Goal: Transaction & Acquisition: Purchase product/service

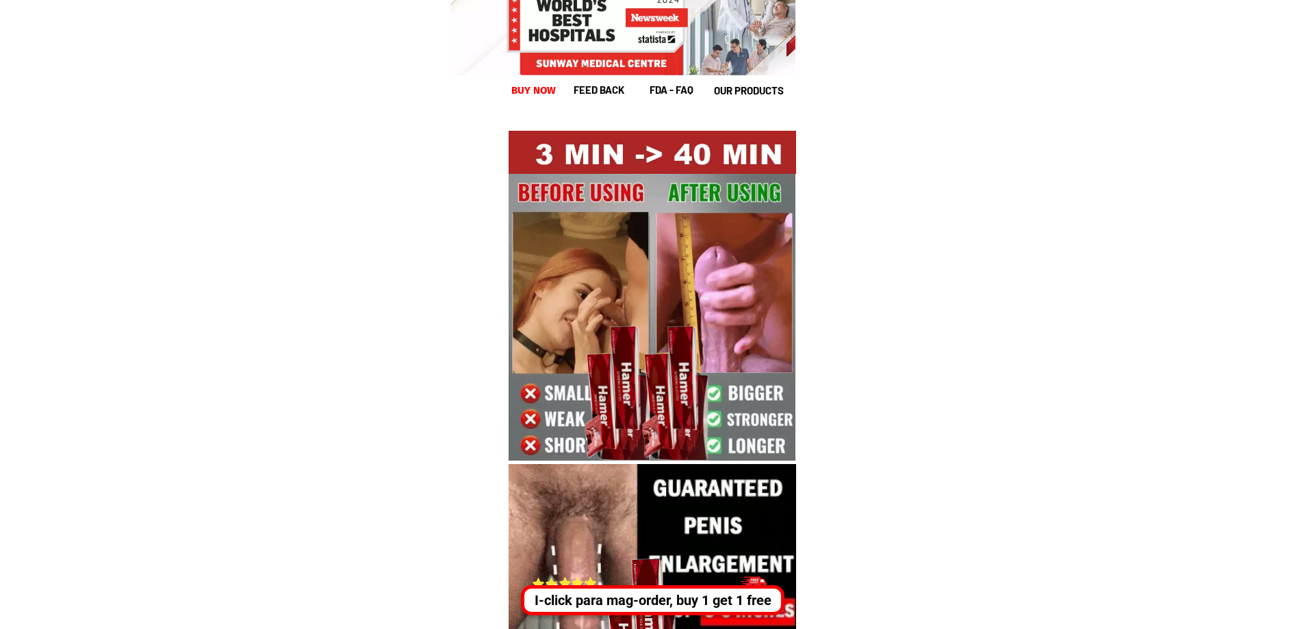
click at [672, 610] on div "I-click para mag-order, buy 1 get 1 free" at bounding box center [652, 600] width 257 height 21
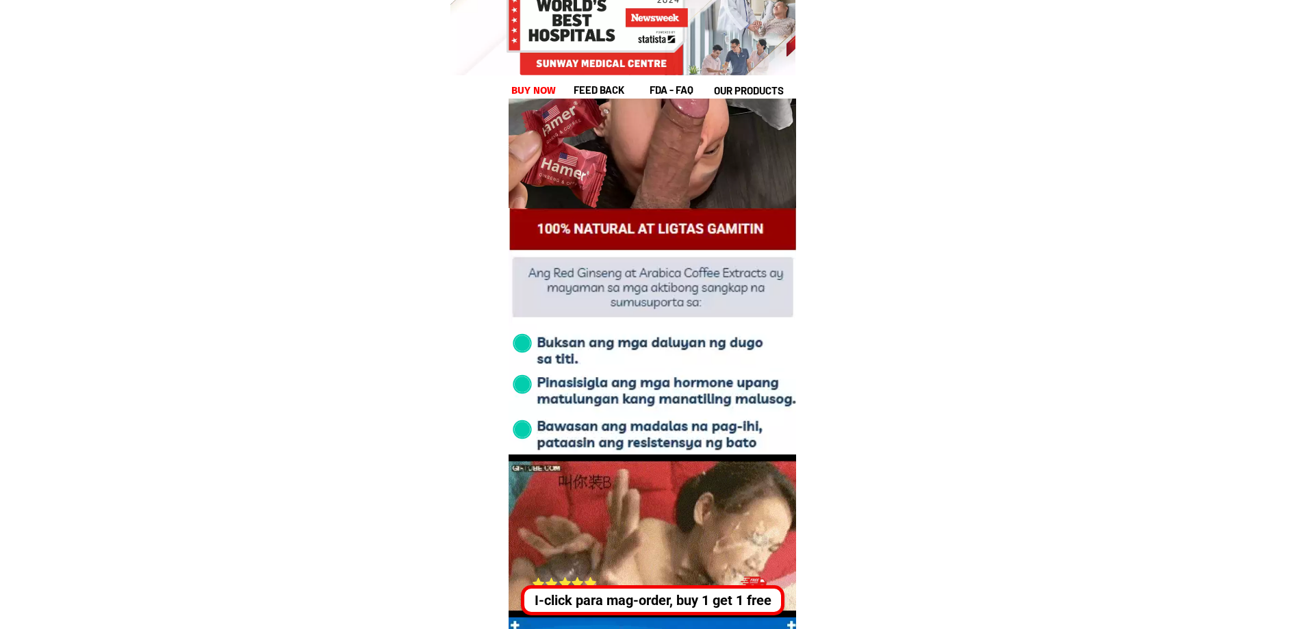
click at [678, 597] on div "I-click para mag-order, buy 1 get 1 free" at bounding box center [652, 600] width 257 height 21
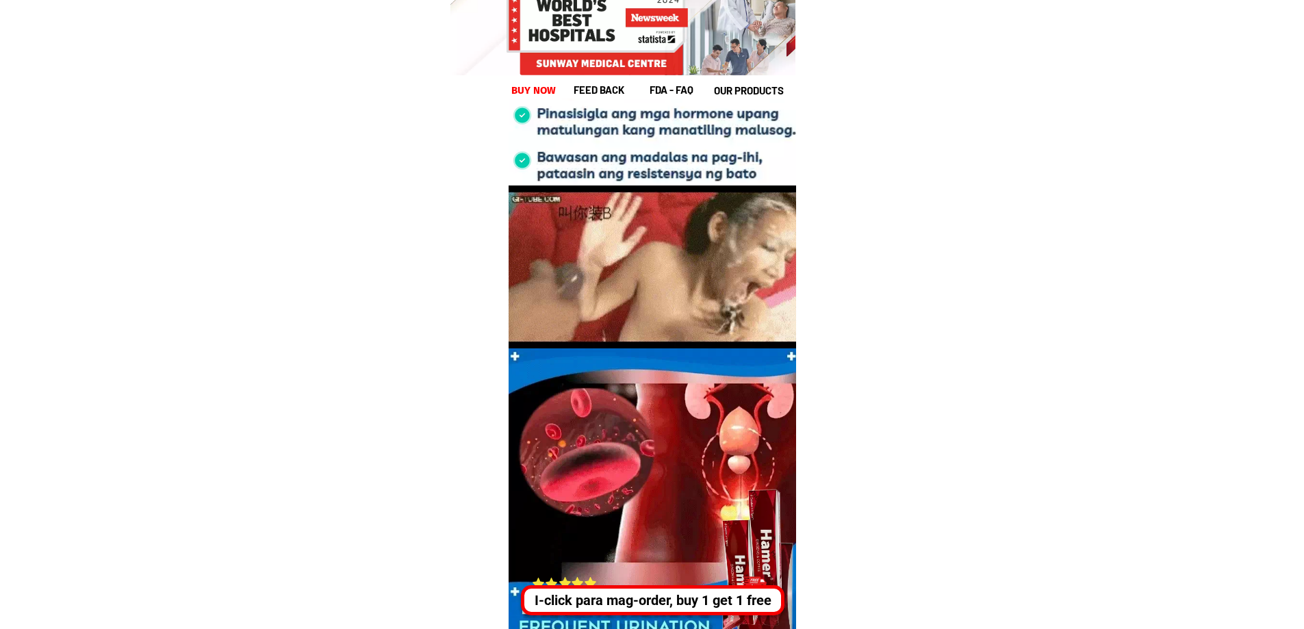
scroll to position [3421, 0]
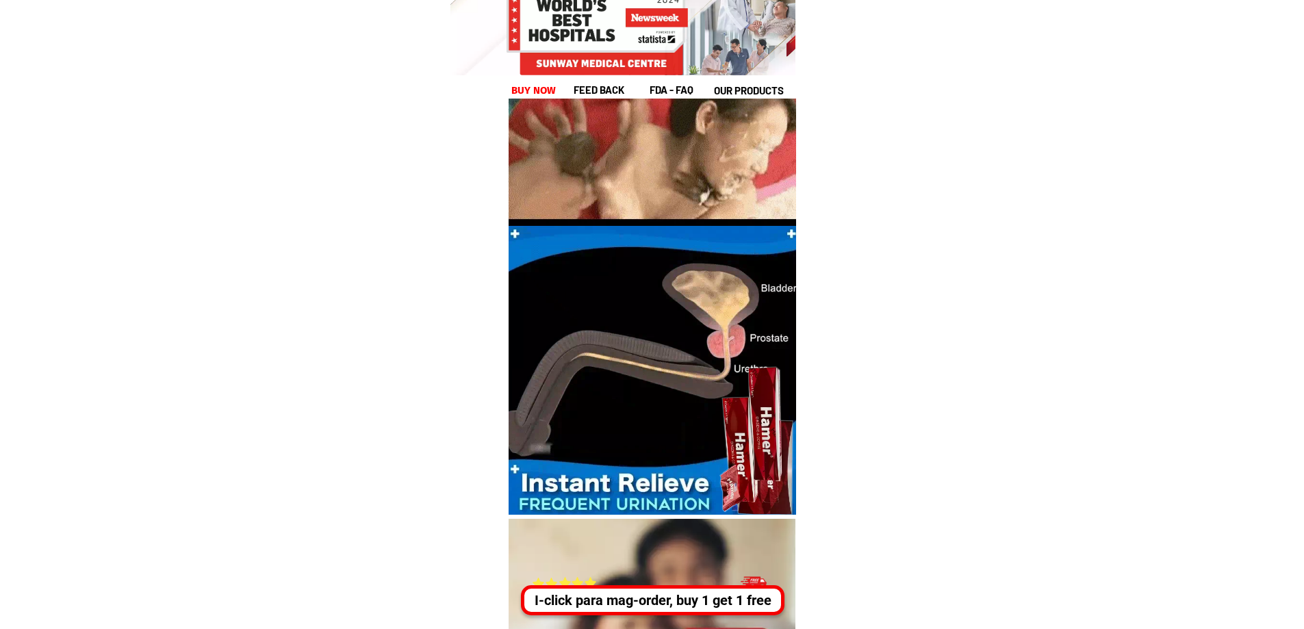
click at [678, 597] on div "I-click para mag-order, buy 1 get 1 free" at bounding box center [652, 600] width 257 height 21
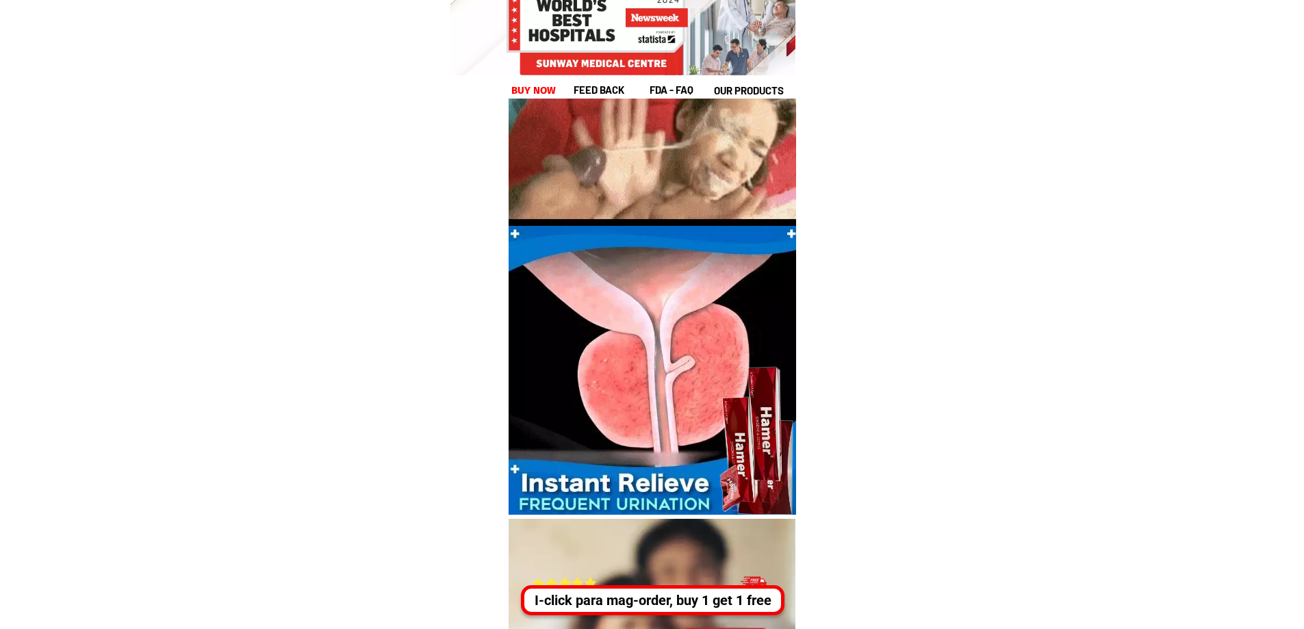
click at [678, 597] on div "I-click para mag-order, buy 1 get 1 free" at bounding box center [652, 600] width 257 height 21
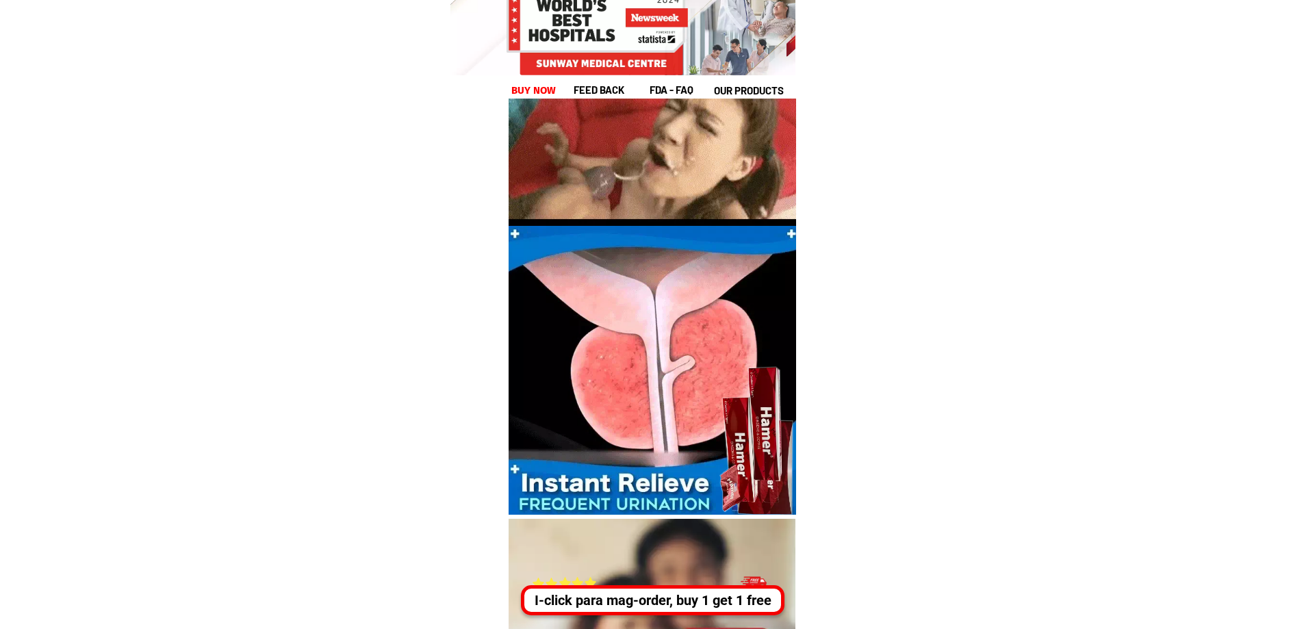
click at [678, 597] on div "I-click para mag-order, buy 1 get 1 free" at bounding box center [652, 600] width 257 height 21
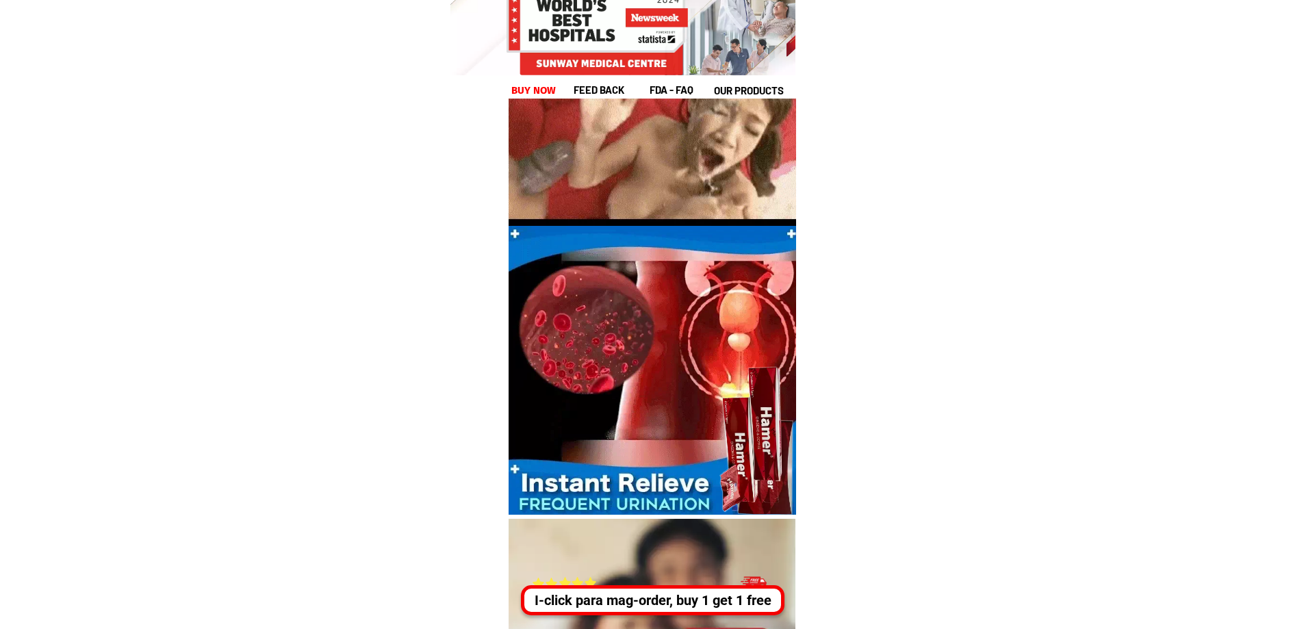
click at [678, 597] on div "I-click para mag-order, buy 1 get 1 free" at bounding box center [652, 600] width 257 height 21
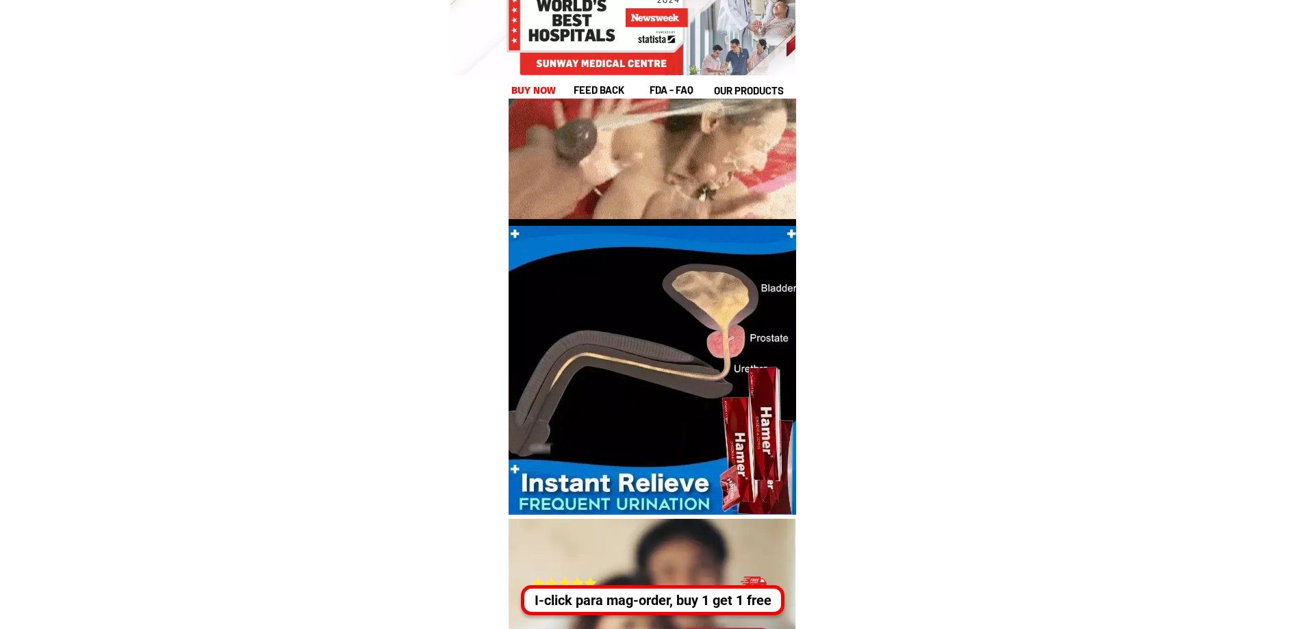
click at [678, 597] on div "I-click para mag-order, buy 1 get 1 free" at bounding box center [652, 600] width 257 height 21
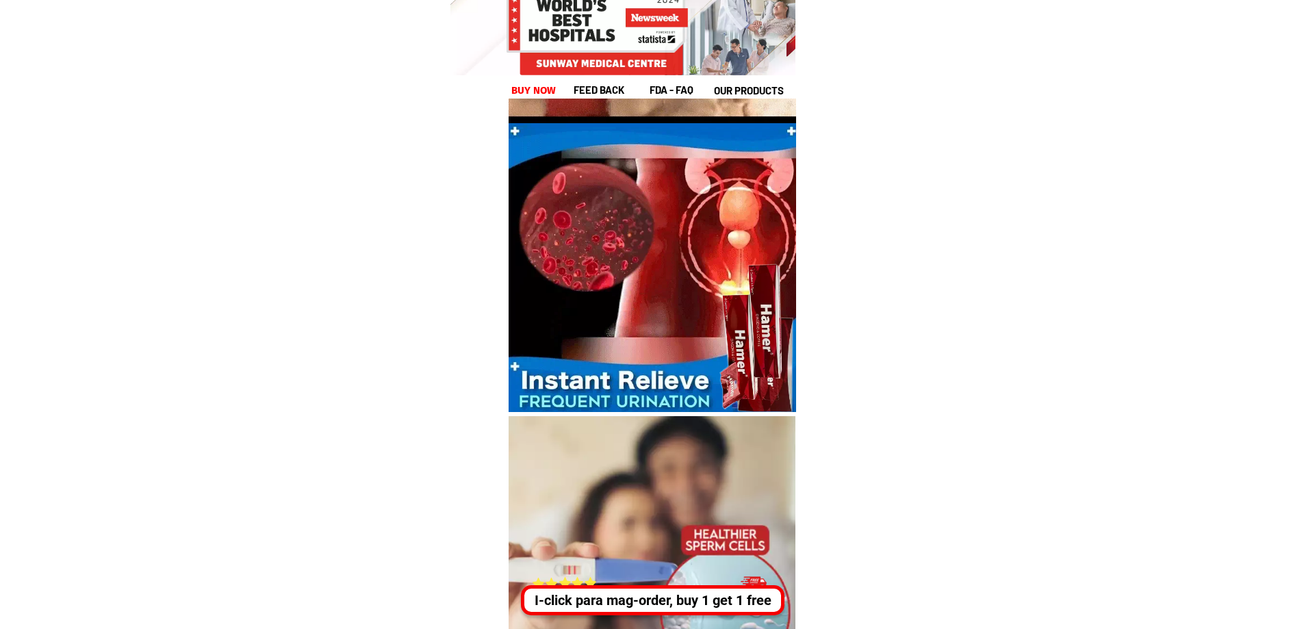
scroll to position [3609, 0]
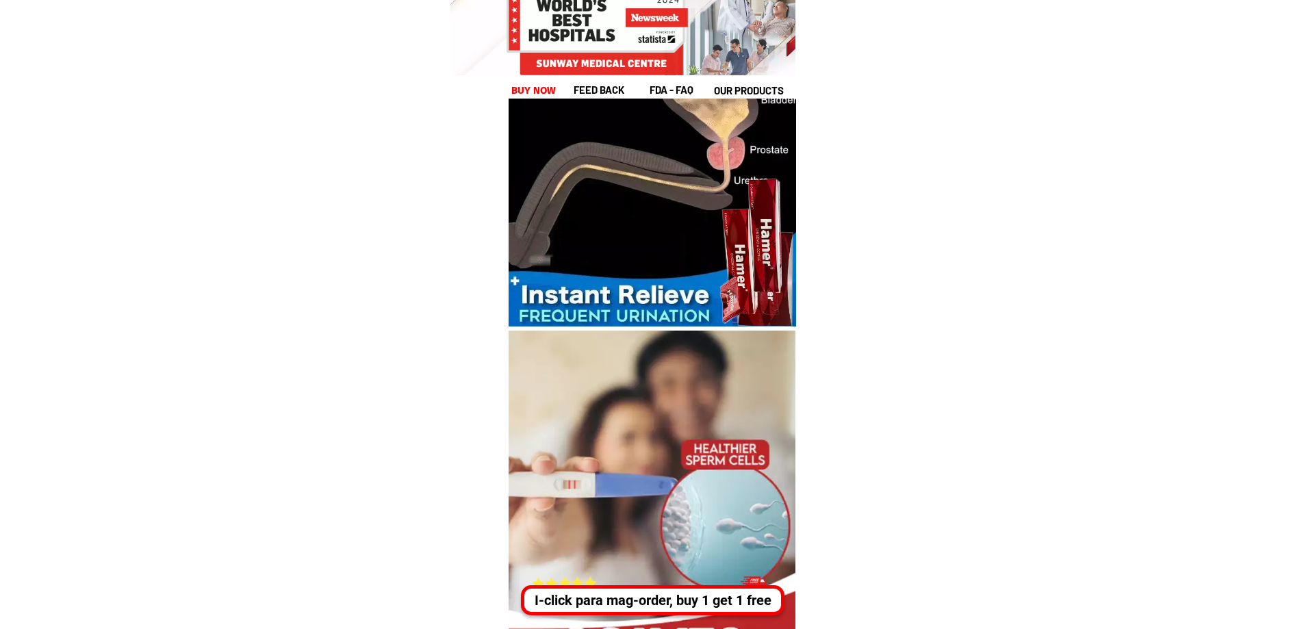
click at [646, 593] on div "I-click para mag-order, buy 1 get 1 free" at bounding box center [650, 600] width 256 height 21
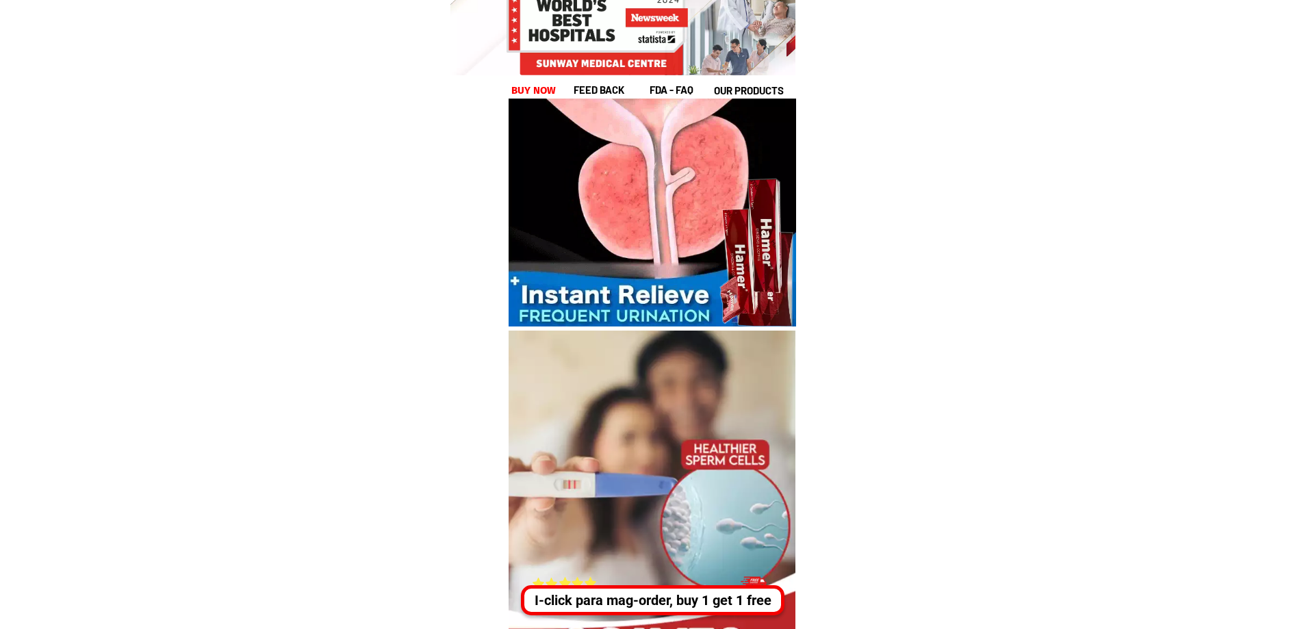
click at [646, 592] on div "I-click para mag-order, buy 1 get 1 free" at bounding box center [652, 600] width 257 height 21
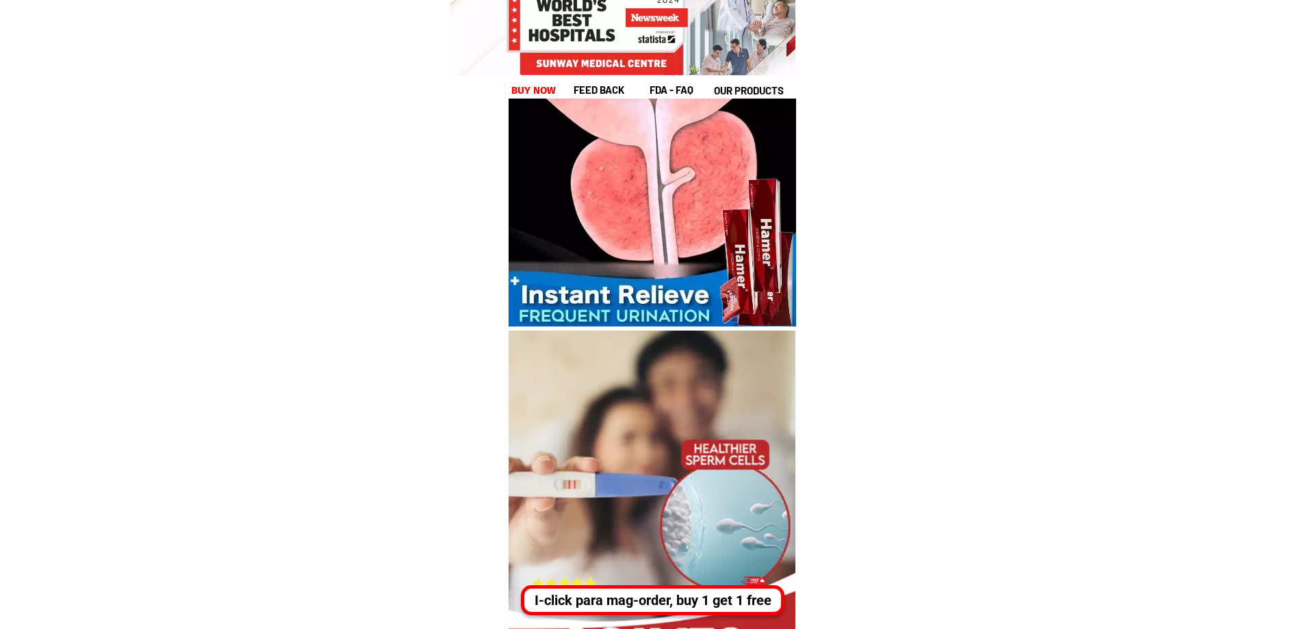
click at [646, 592] on div "I-click para mag-order, buy 1 get 1 free" at bounding box center [652, 600] width 257 height 21
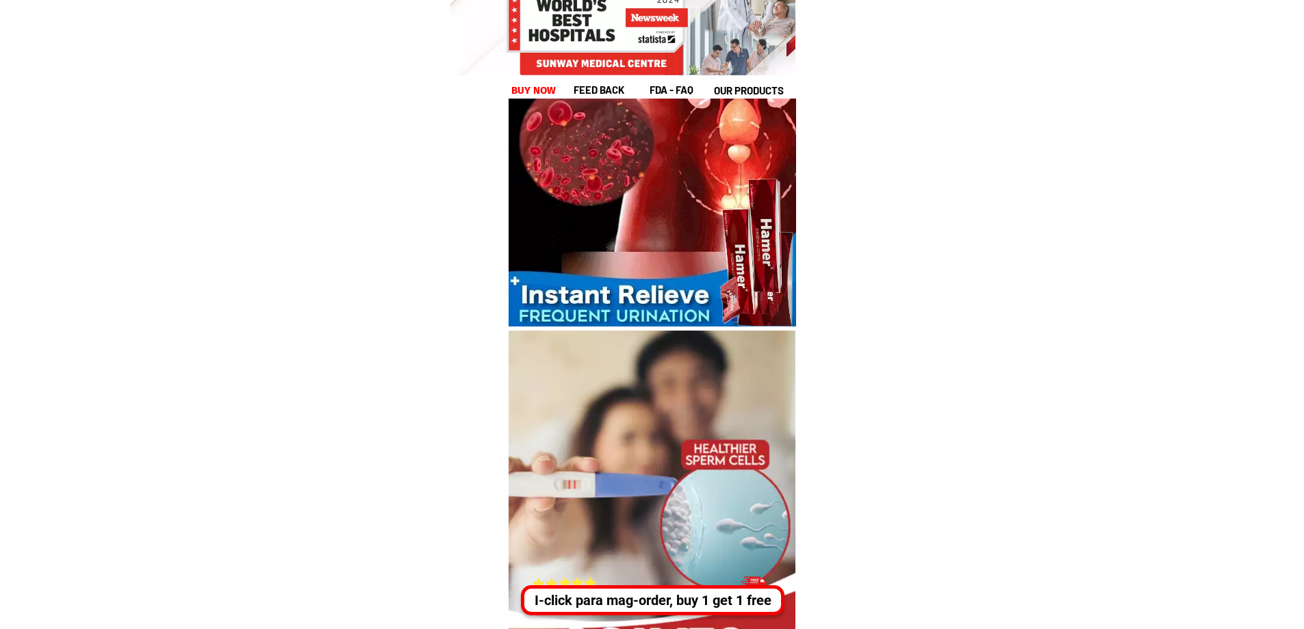
click at [646, 592] on div "I-click para mag-order, buy 1 get 1 free" at bounding box center [652, 600] width 257 height 21
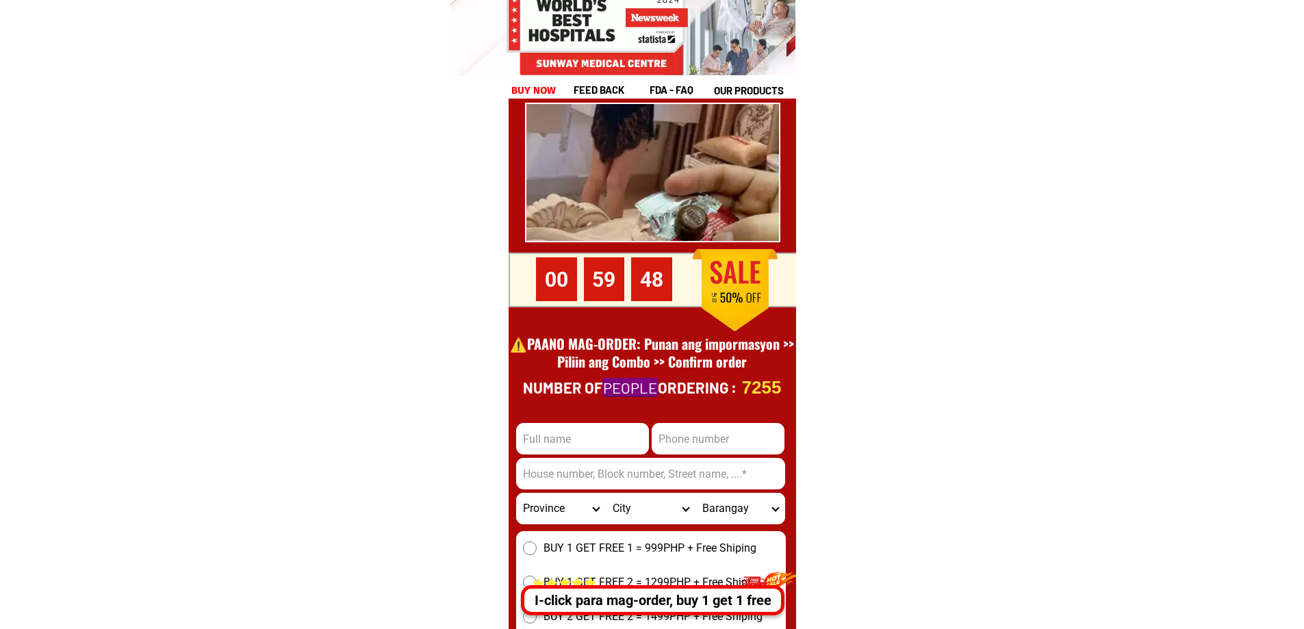
scroll to position [18922, 0]
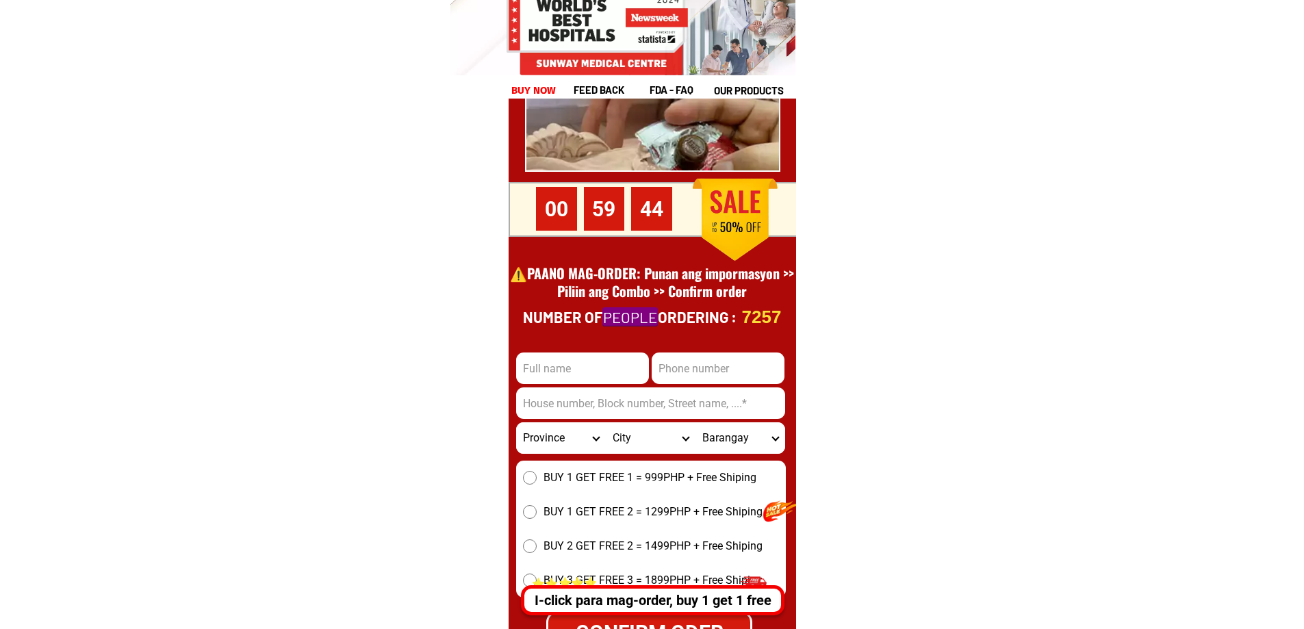
click at [630, 472] on span "BUY 1 GET FREE 1 = 999PHP + Free Shiping" at bounding box center [650, 478] width 213 height 16
click at [537, 472] on input "BUY 1 GET FREE 1 = 999PHP + Free Shiping" at bounding box center [530, 478] width 14 height 14
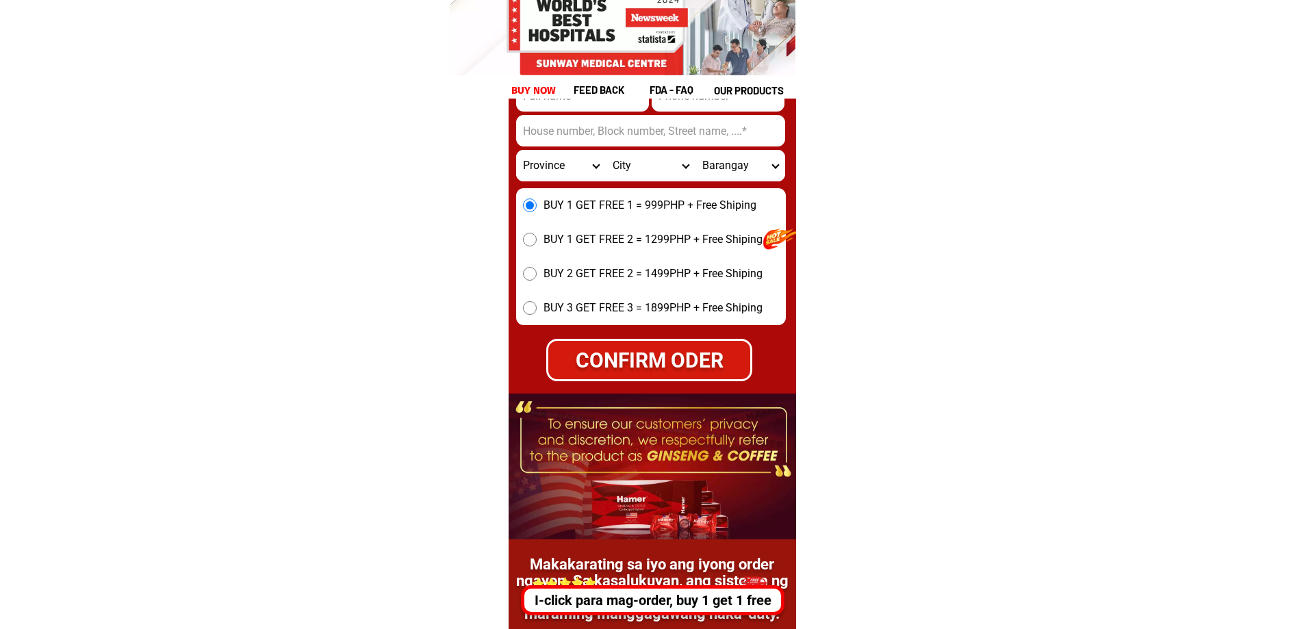
scroll to position [19195, 0]
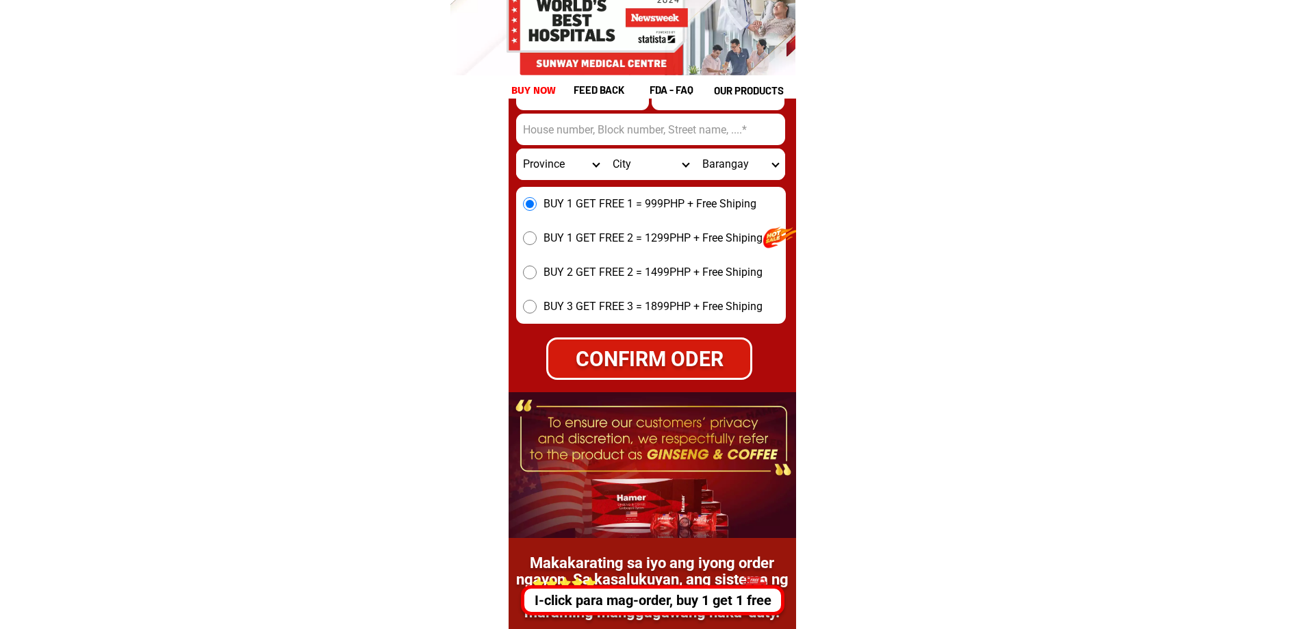
click at [652, 375] on div "CONFIRM ODER" at bounding box center [649, 359] width 202 height 31
radio input "true"
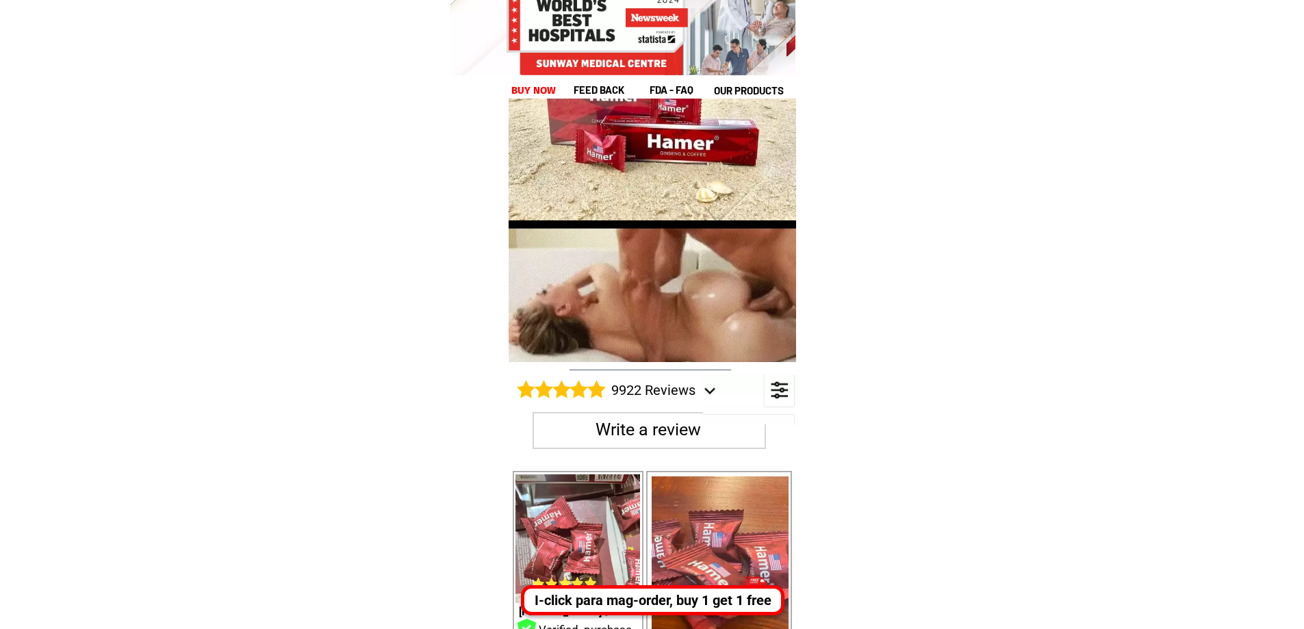
scroll to position [22139, 0]
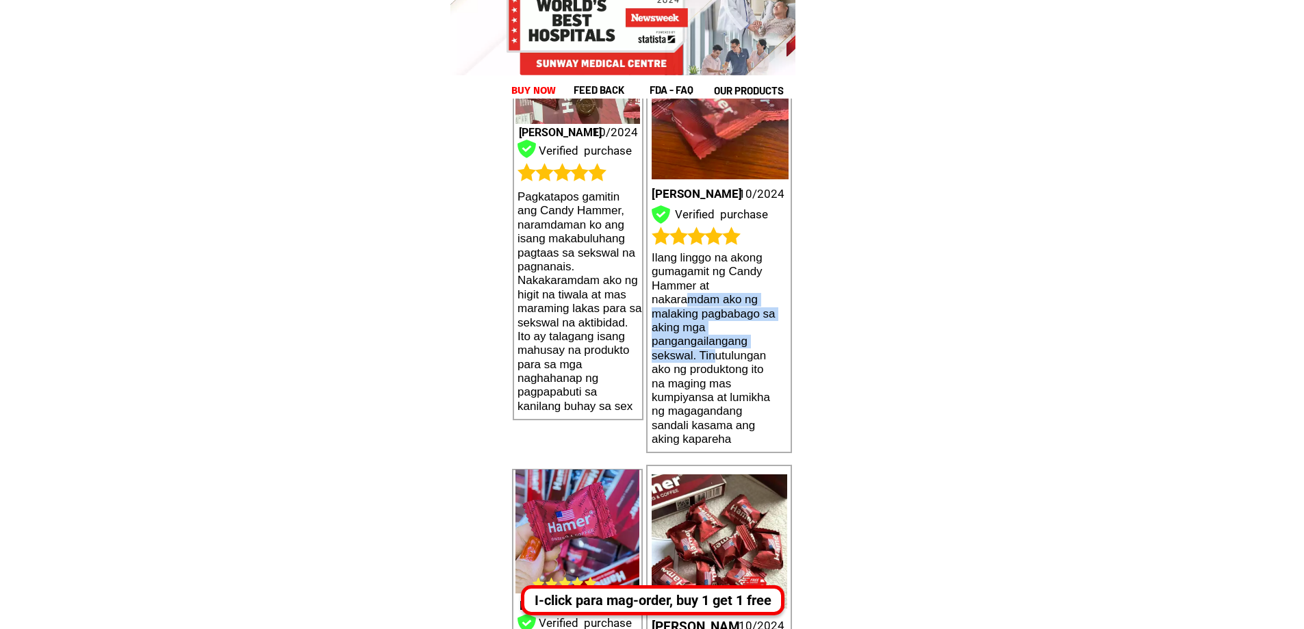
drag, startPoint x: 691, startPoint y: 297, endPoint x: 713, endPoint y: 359, distance: 65.4
click at [713, 359] on h1 "Ilang linggo na akong gumagamit ng Candy Hammer at nakaramdam ako ng malaking p…" at bounding box center [714, 348] width 125 height 195
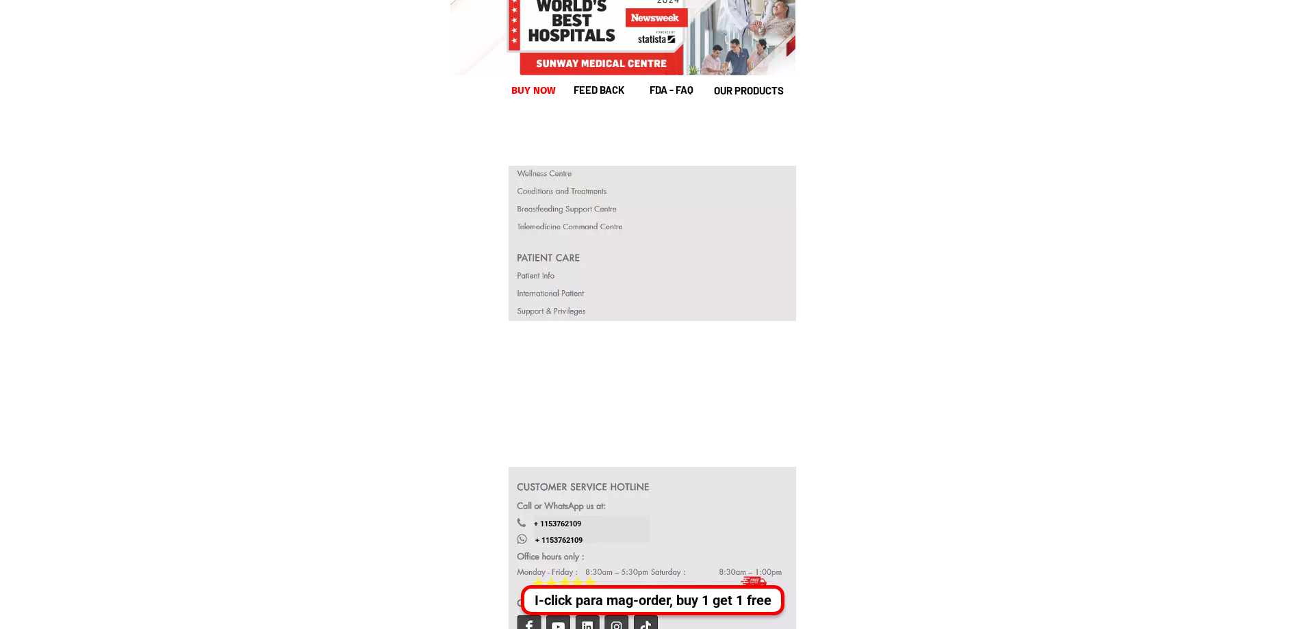
scroll to position [26471, 0]
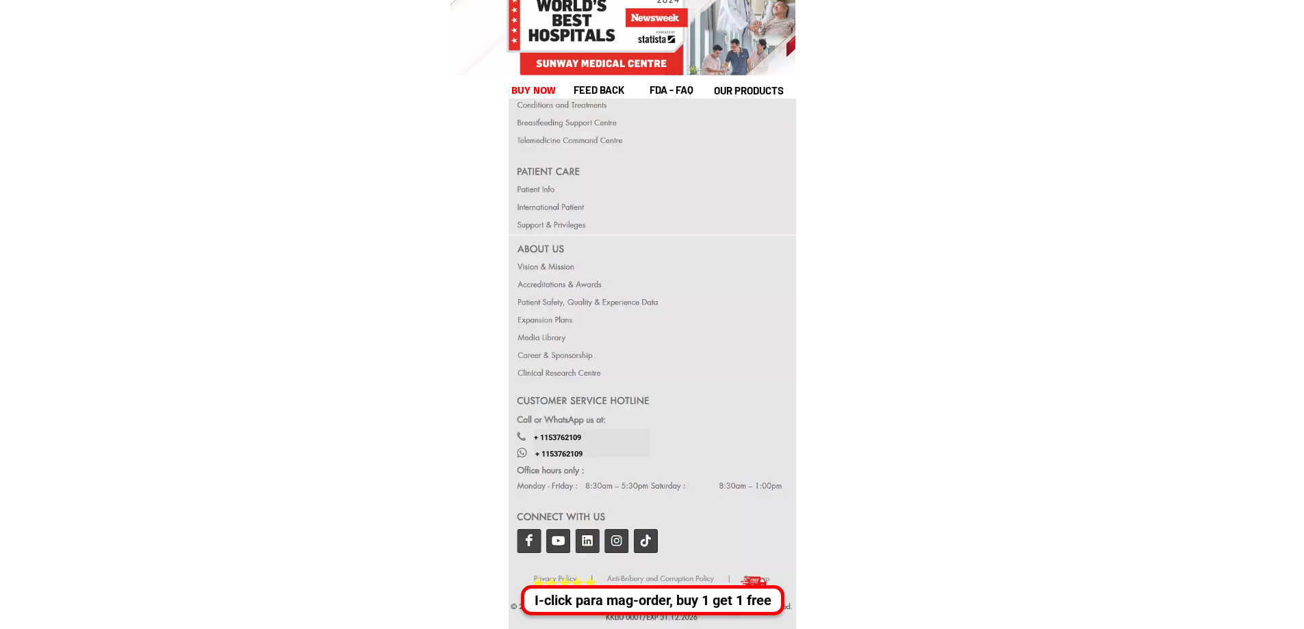
drag, startPoint x: 542, startPoint y: 430, endPoint x: 652, endPoint y: 481, distance: 120.7
click at [652, 481] on div "+ 1153762109 + 1153762109 I-click para mag-order, buy 1 get 1 free" at bounding box center [653, 261] width 288 height 737
drag, startPoint x: 500, startPoint y: 413, endPoint x: 555, endPoint y: 450, distance: 66.7
click at [626, 483] on div at bounding box center [653, 475] width 288 height 188
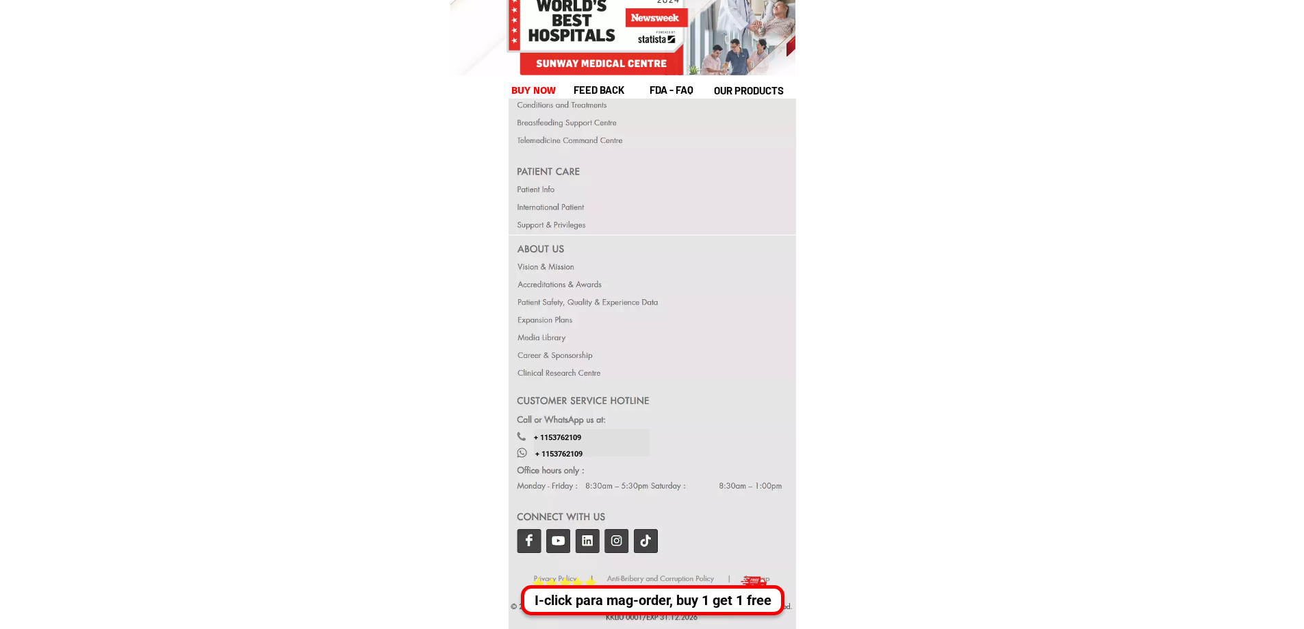
click at [626, 483] on div at bounding box center [653, 475] width 288 height 188
click at [536, 537] on div at bounding box center [653, 475] width 288 height 188
click at [535, 537] on div at bounding box center [653, 475] width 288 height 188
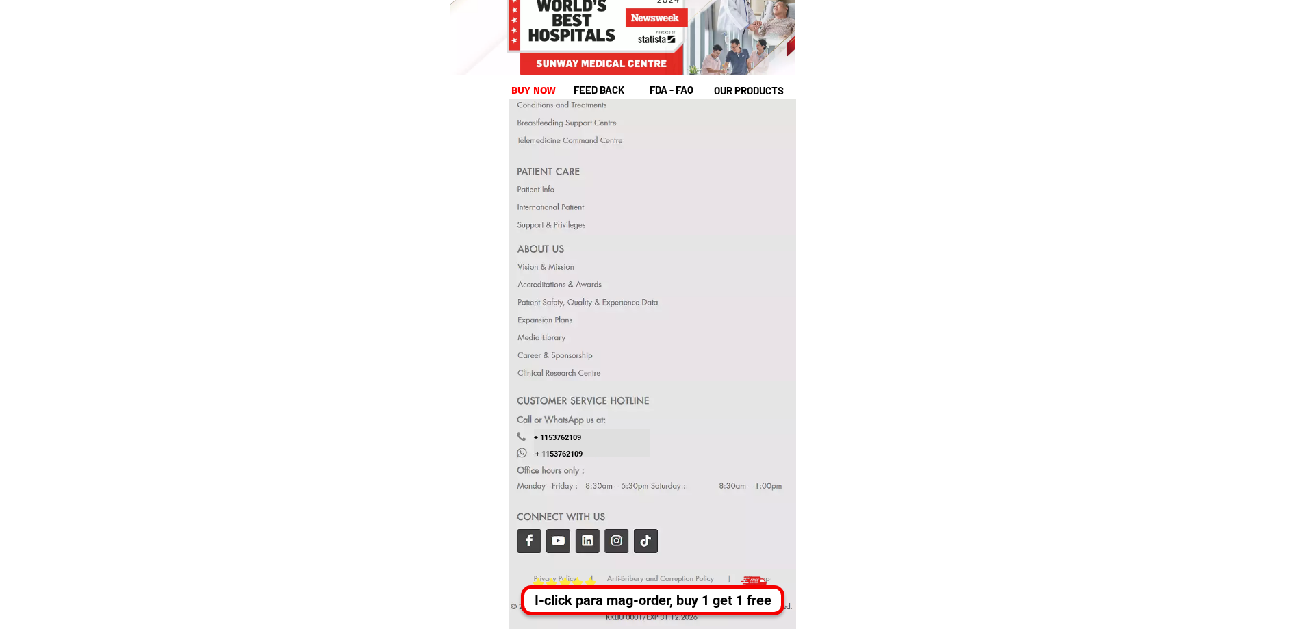
click at [535, 537] on div at bounding box center [653, 475] width 288 height 188
